Goal: Book appointment/travel/reservation

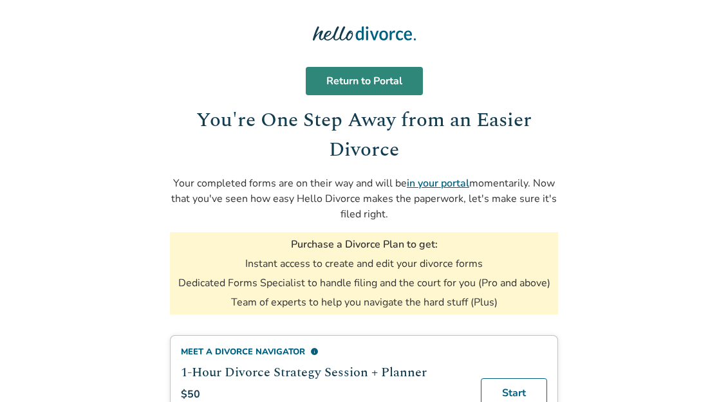
click at [370, 82] on link "Return to Portal" at bounding box center [364, 81] width 117 height 28
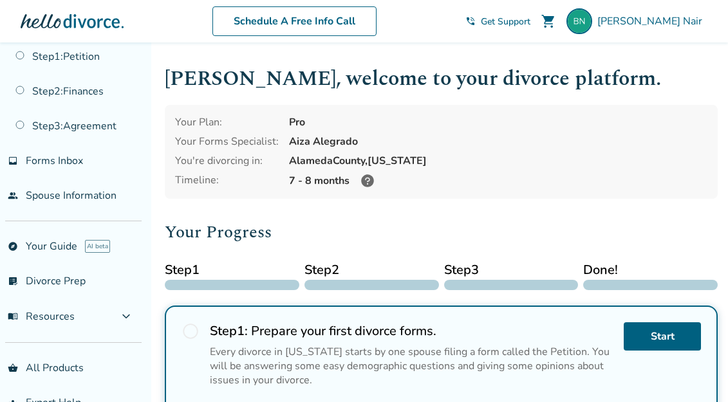
scroll to position [78, 0]
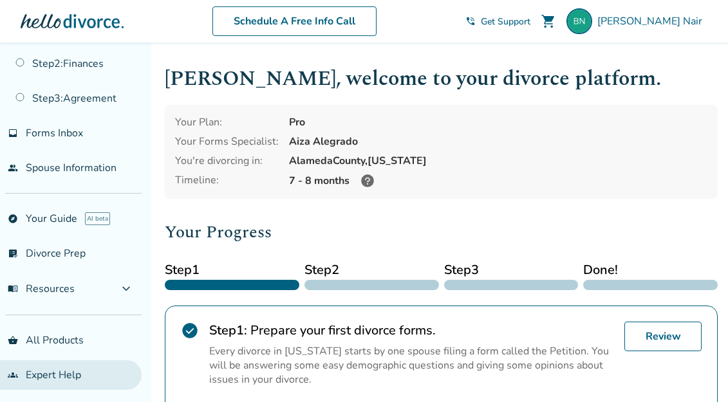
click at [52, 376] on link "groups Expert Help" at bounding box center [71, 375] width 142 height 30
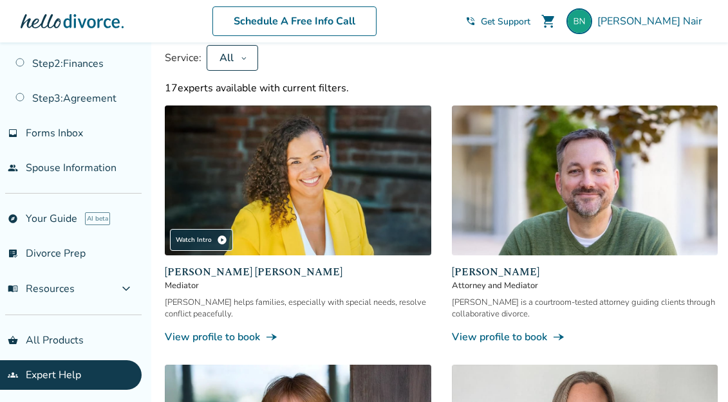
scroll to position [53, 0]
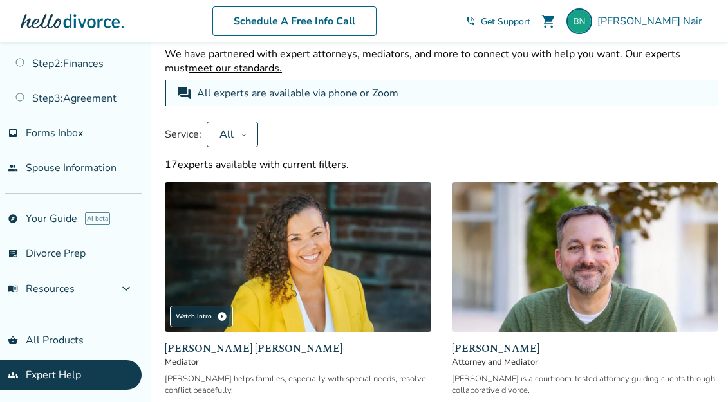
click at [550, 253] on img at bounding box center [585, 257] width 266 height 150
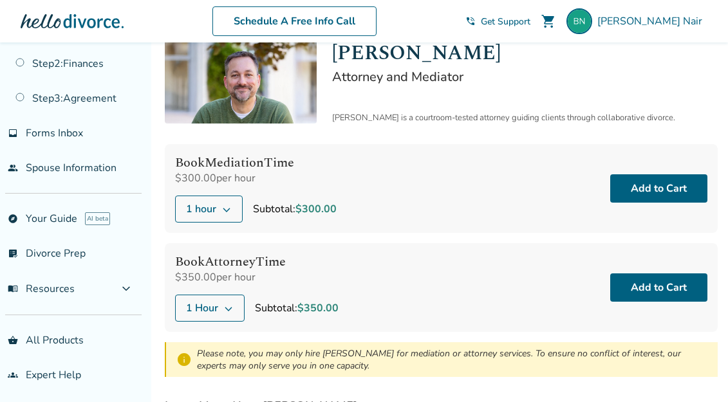
click at [231, 208] on icon at bounding box center [226, 209] width 10 height 10
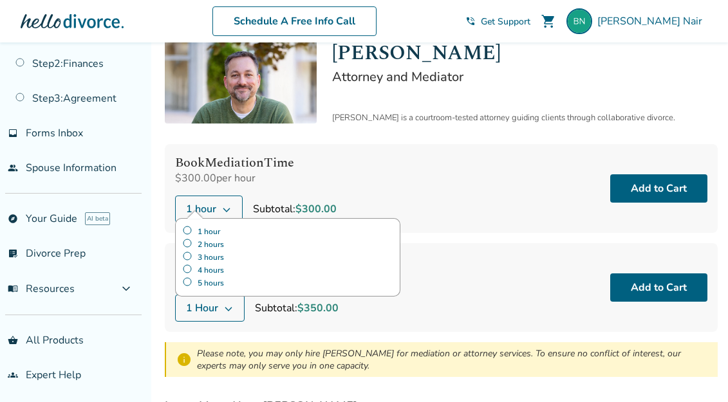
click at [423, 188] on div "Book Mediation Time $300.00 per hour 1 hour 1 hour 2 hours 3 hours 4 hours 5 ho…" at bounding box center [441, 188] width 553 height 89
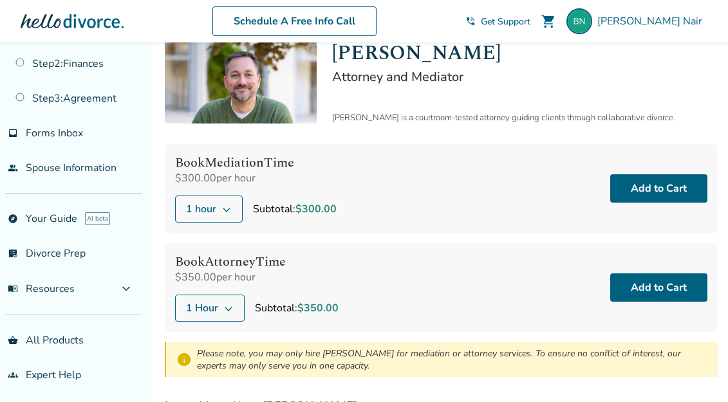
click at [230, 208] on icon at bounding box center [226, 210] width 7 height 5
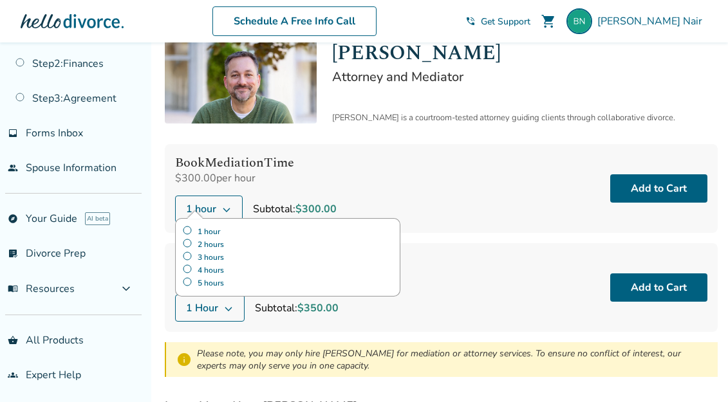
scroll to position [161, 0]
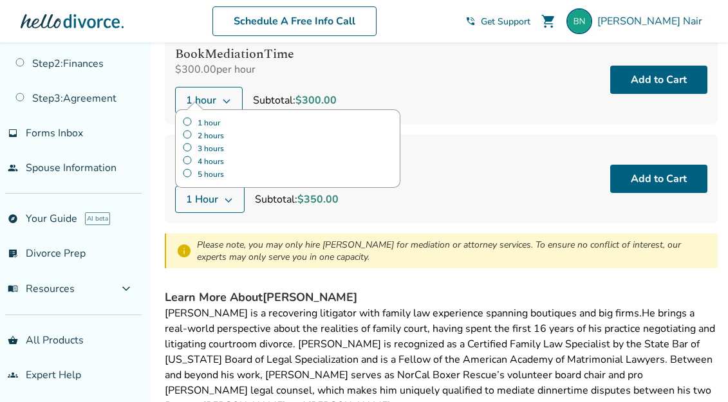
click at [353, 257] on div "Please note, you may only hire [PERSON_NAME] for mediation or attorney services…" at bounding box center [452, 251] width 510 height 24
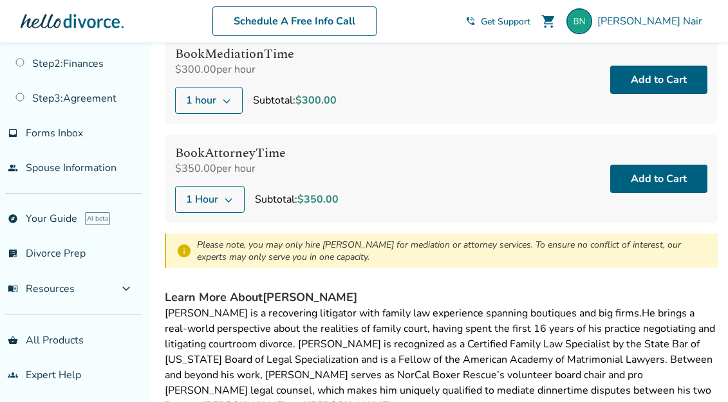
scroll to position [47, 0]
